Goal: Find specific fact: Find specific fact

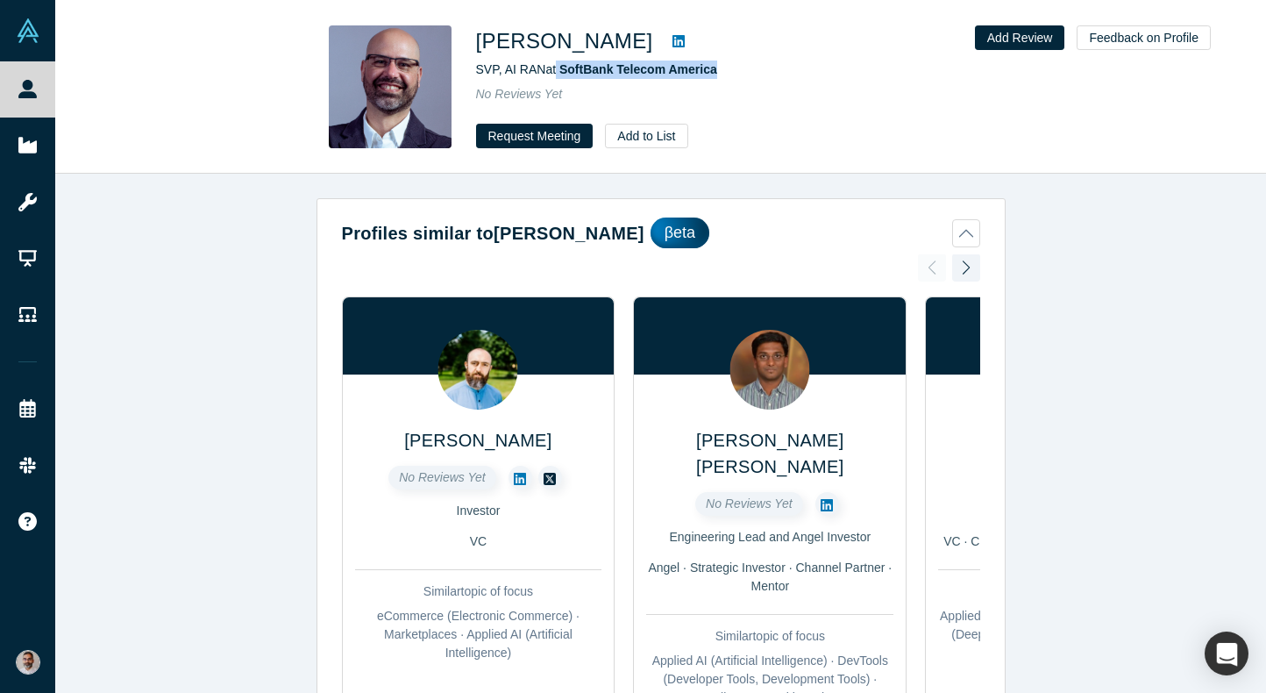
drag, startPoint x: 727, startPoint y: 70, endPoint x: 556, endPoint y: 74, distance: 171.0
click at [556, 74] on div "SVP, AI RAN at SoftBank Telecom America" at bounding box center [721, 70] width 491 height 18
copy span "SoftBank Telecom America"
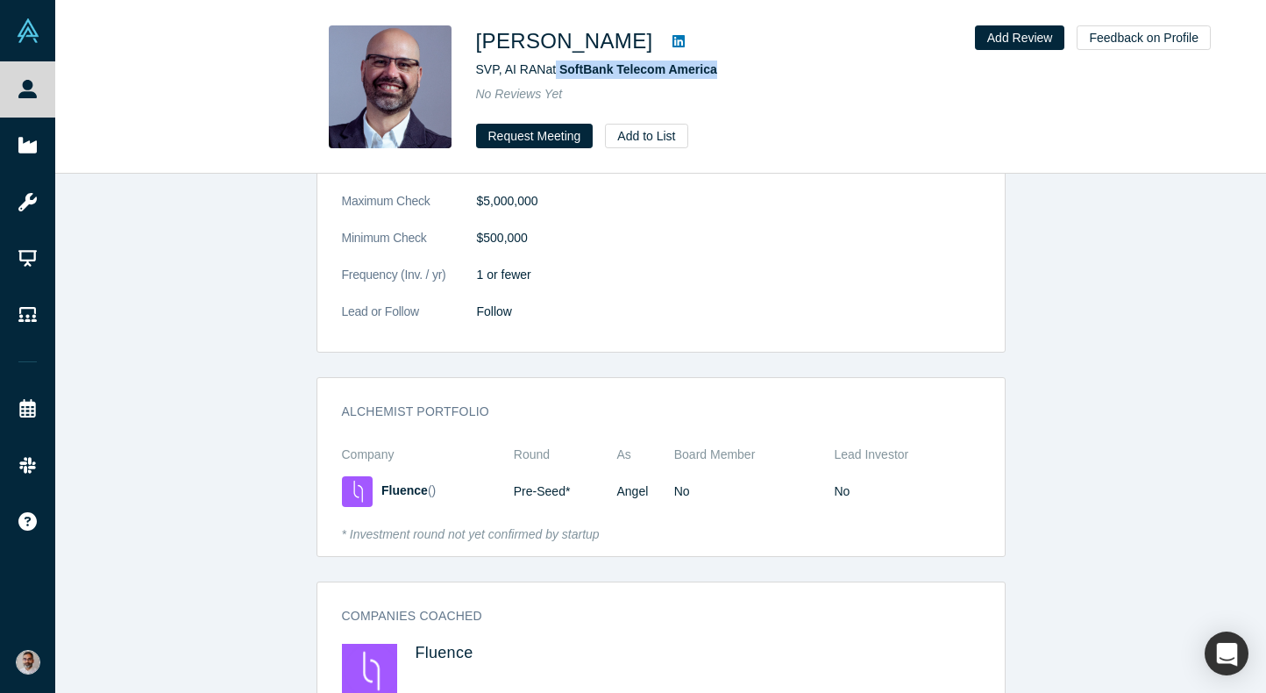
scroll to position [2920, 0]
